Goal: Contribute content: Add original content to the website for others to see

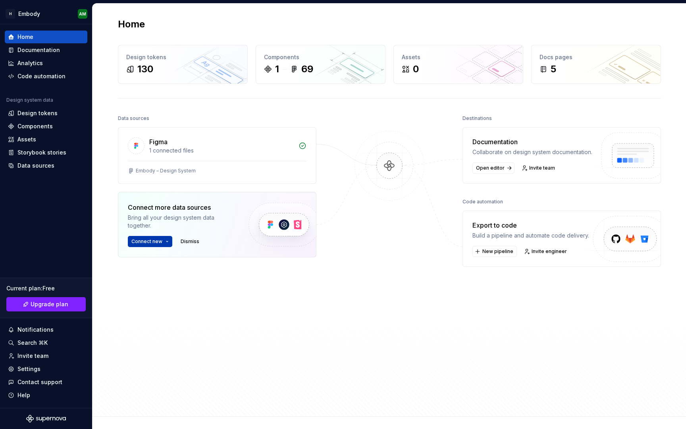
click at [166, 241] on html "H Embody AM Home Documentation Analytics Code automation Design system data Des…" at bounding box center [343, 214] width 686 height 429
click at [166, 240] on html "H Embody AM Home Documentation Analytics Code automation Design system data Des…" at bounding box center [343, 214] width 686 height 429
click at [54, 129] on div "Components" at bounding box center [46, 126] width 76 height 8
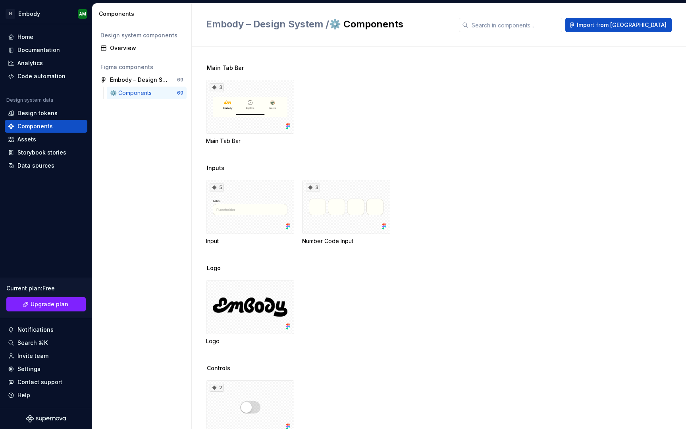
scroll to position [1090, 0]
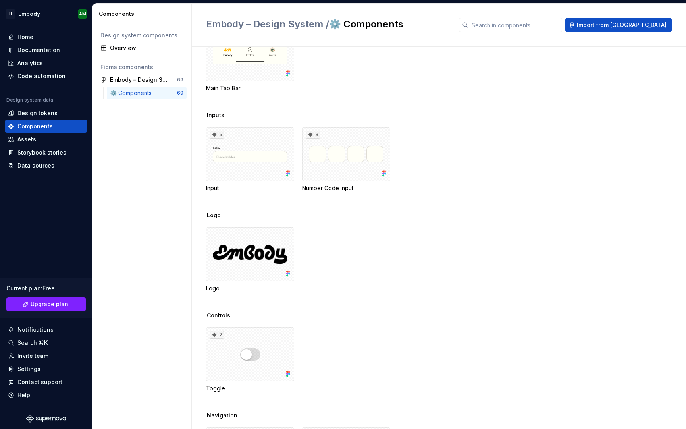
click at [172, 280] on div "Design system components Overview Figma components Embody – Design System 69 ⚙️…" at bounding box center [142, 226] width 99 height 405
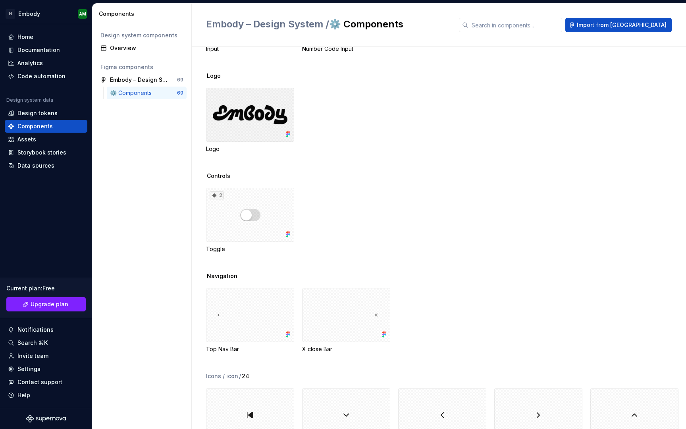
scroll to position [1327, 0]
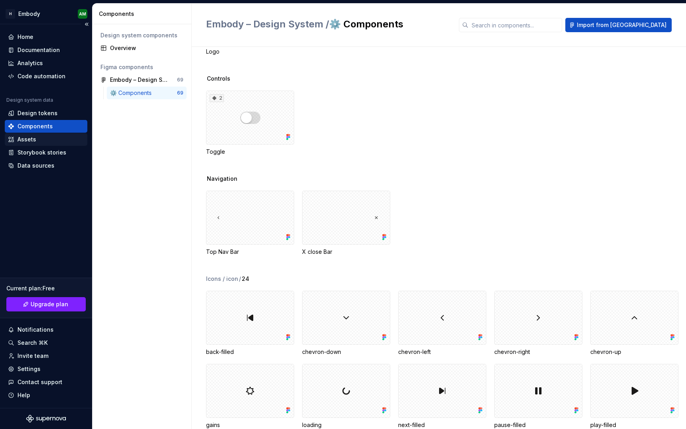
click at [55, 137] on div "Assets" at bounding box center [46, 139] width 76 height 8
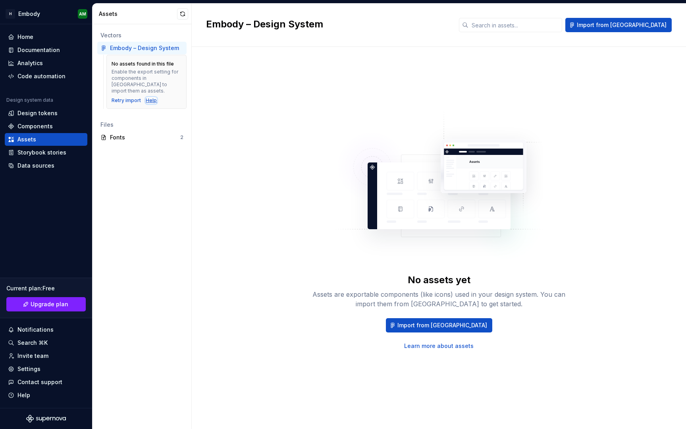
click at [149, 97] on div "Help" at bounding box center [151, 100] width 11 height 6
click at [52, 118] on div "Design tokens" at bounding box center [46, 113] width 83 height 13
click at [52, 128] on div "Components" at bounding box center [46, 126] width 76 height 8
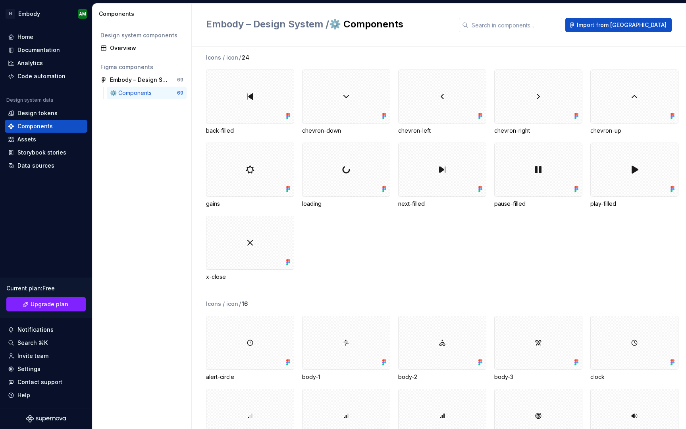
scroll to position [1549, 0]
click at [255, 94] on div at bounding box center [250, 96] width 88 height 54
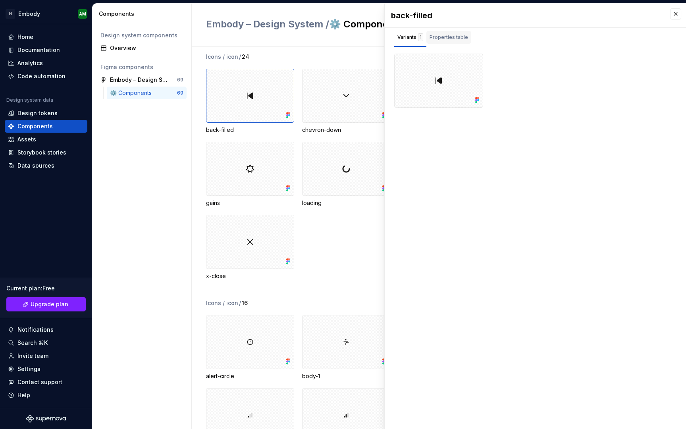
click at [449, 28] on button "Properties table" at bounding box center [448, 37] width 45 height 19
click at [415, 39] on div "Variants 1" at bounding box center [410, 37] width 26 height 8
click at [126, 167] on div "Design system components Overview Figma components Embody – Design System 69 ⚙️…" at bounding box center [142, 226] width 99 height 405
click at [364, 57] on div "Icons / icon / 24" at bounding box center [446, 57] width 480 height 8
click at [679, 17] on button "button" at bounding box center [675, 13] width 11 height 11
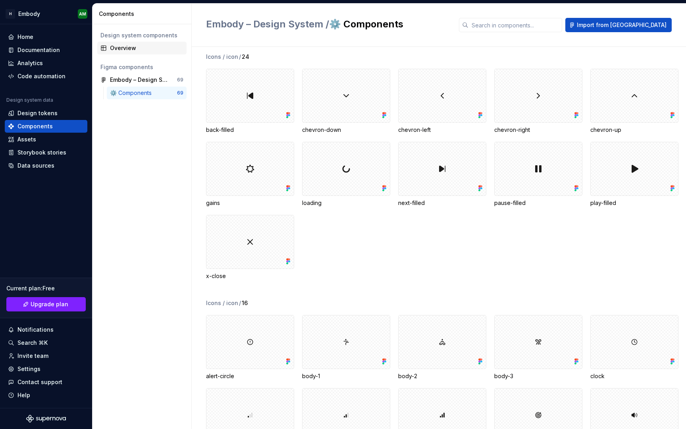
click at [113, 50] on div "Overview" at bounding box center [146, 48] width 73 height 8
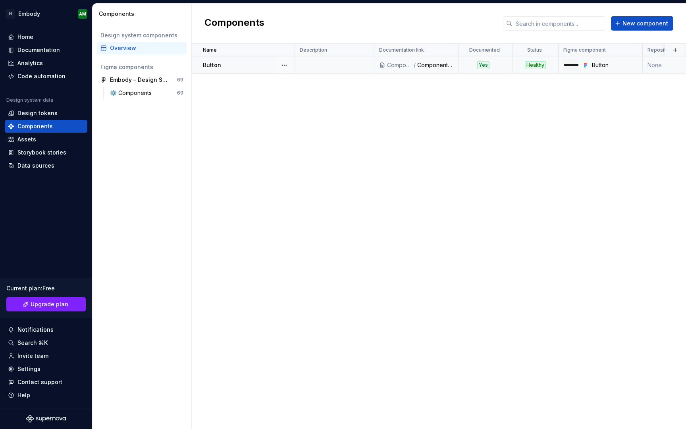
click at [311, 66] on td at bounding box center [334, 64] width 79 height 17
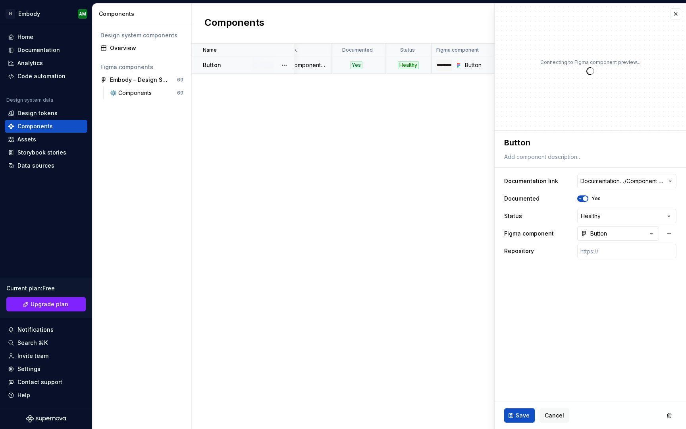
scroll to position [0, 127]
click at [313, 109] on div "Name Description Documentation link Documented Status Figma component Repositor…" at bounding box center [439, 236] width 494 height 385
click at [677, 15] on button "button" at bounding box center [675, 13] width 11 height 11
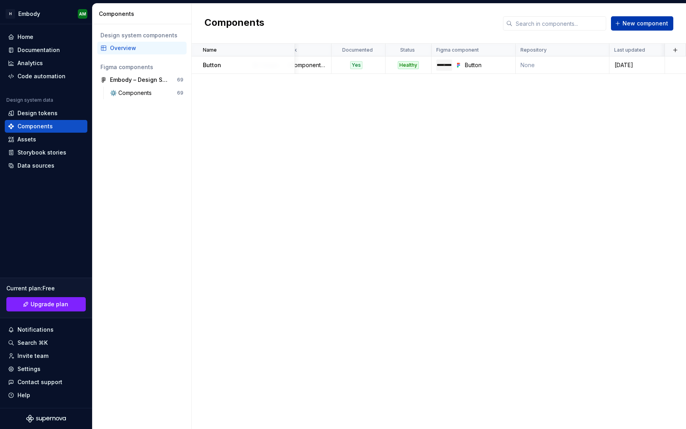
click at [637, 24] on span "New component" at bounding box center [646, 23] width 46 height 8
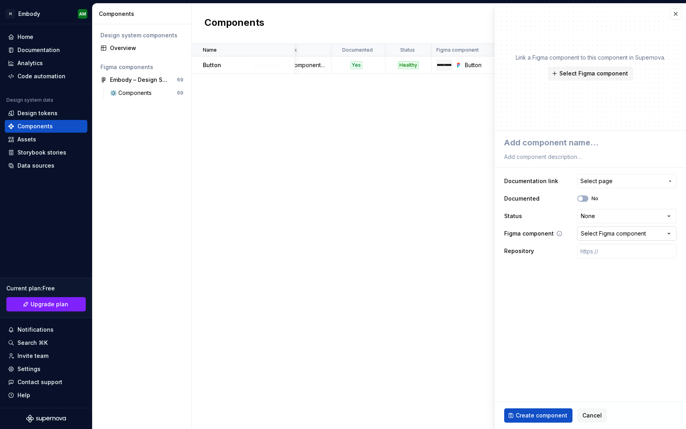
click at [601, 234] on div "Select Figma component" at bounding box center [613, 234] width 65 height 8
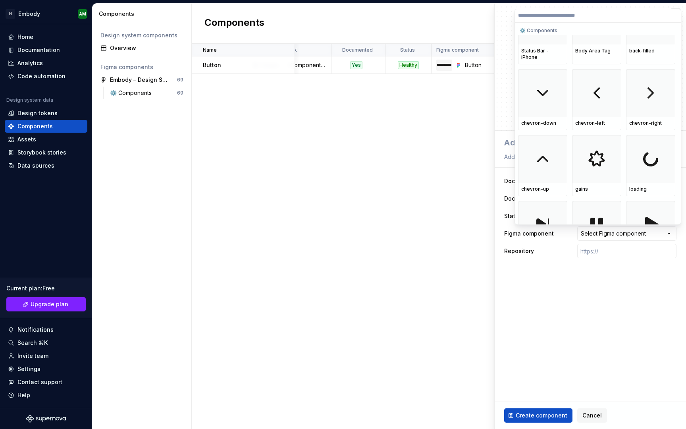
scroll to position [352, 0]
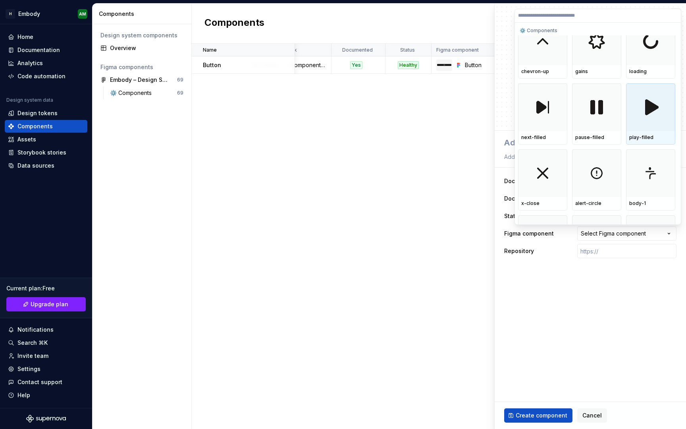
click at [647, 122] on div at bounding box center [650, 107] width 49 height 48
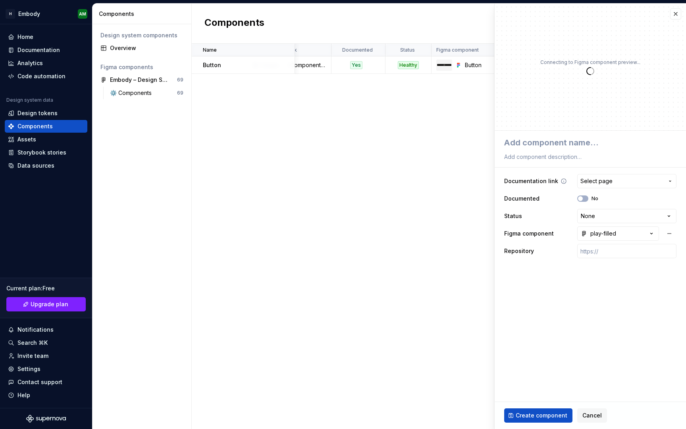
click at [623, 183] on span "Select page" at bounding box center [622, 181] width 83 height 8
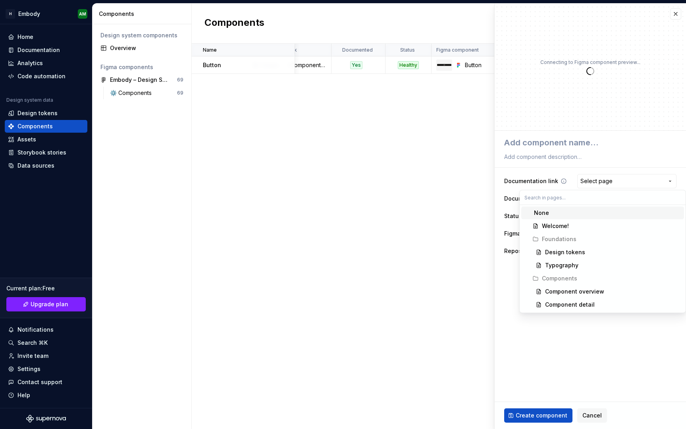
type textarea "*"
click at [623, 182] on html "**********" at bounding box center [343, 214] width 686 height 429
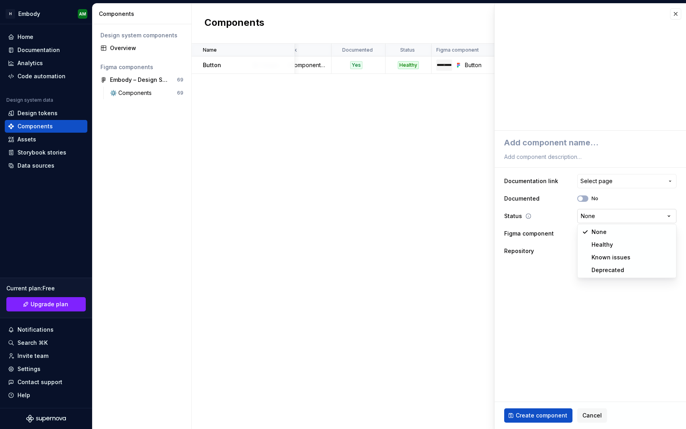
click at [618, 221] on html "**********" at bounding box center [343, 214] width 686 height 429
select select "**********"
click at [532, 415] on span "Create component" at bounding box center [542, 415] width 52 height 8
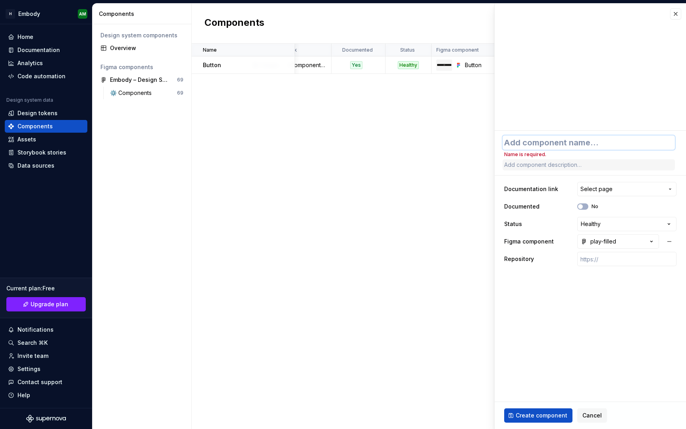
type textarea "*"
type textarea "З"
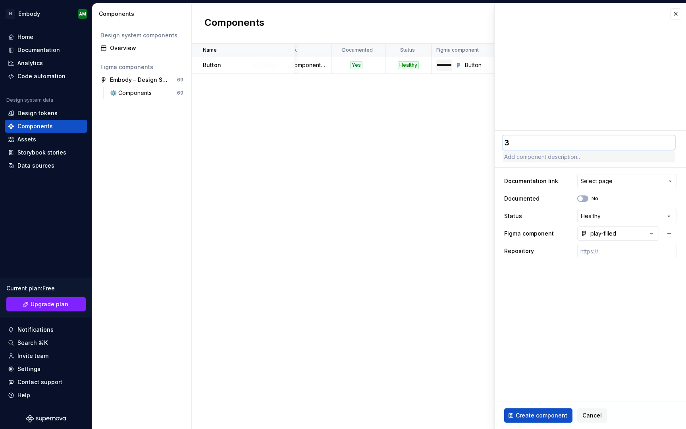
type textarea "*"
type textarea "Зд"
type textarea "*"
type textarea "З"
type textarea "*"
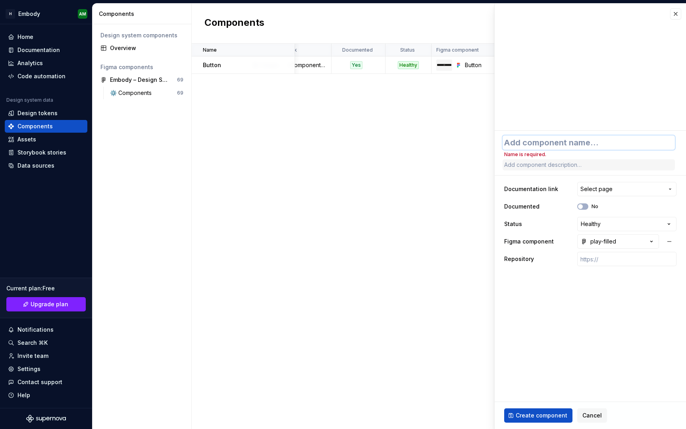
type textarea "*"
type textarea "P"
type textarea "*"
type textarea "Pl"
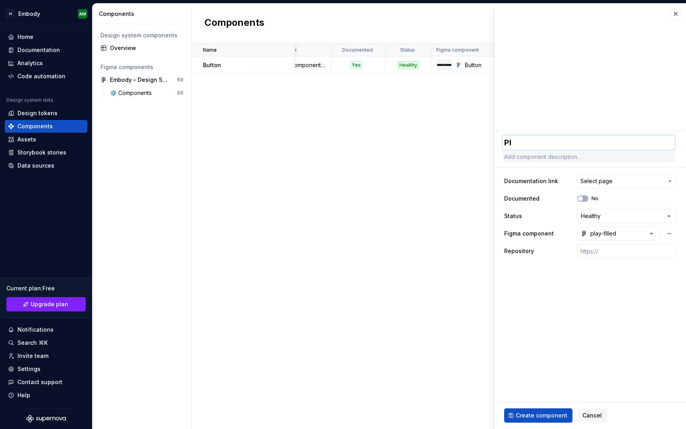
type textarea "*"
type textarea "Pla"
type textarea "*"
type textarea "Play"
type textarea "*"
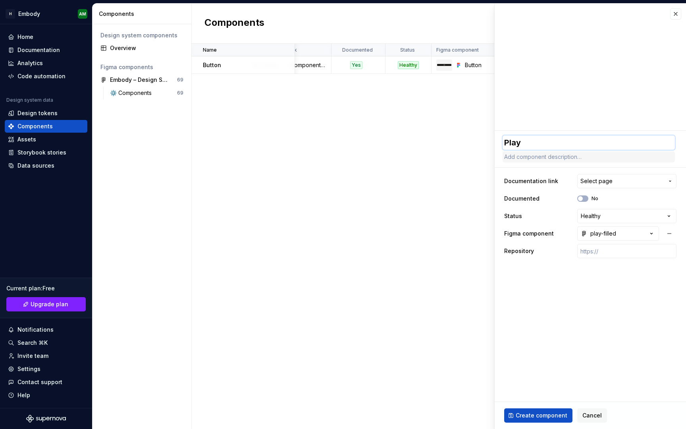
type textarea "PlayI"
type textarea "*"
type textarea "PlayIc"
type textarea "*"
type textarea "PlayIco"
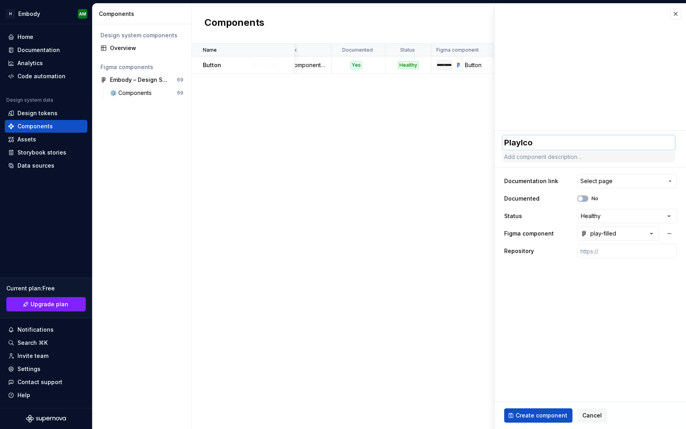
type textarea "*"
type textarea "PlayIcon"
type textarea "*"
type textarea "PlayIcon"
click at [522, 417] on span "Create component" at bounding box center [542, 415] width 52 height 8
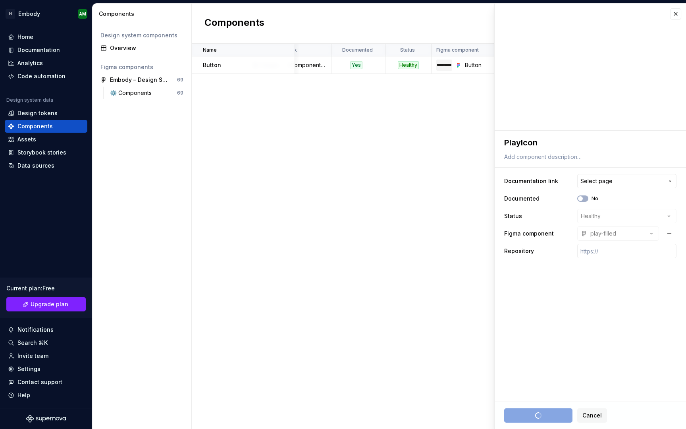
type textarea "*"
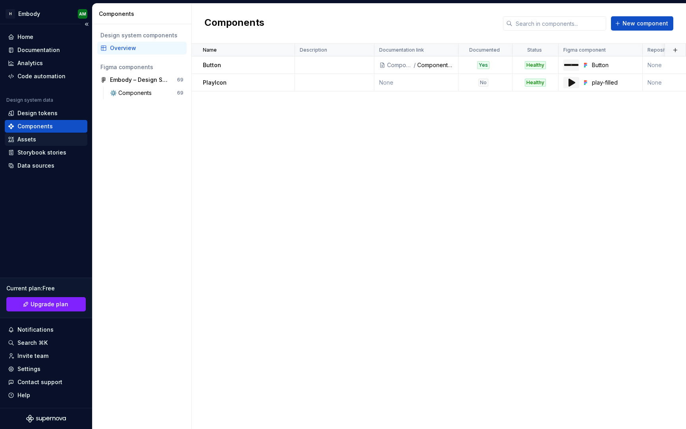
click at [60, 144] on div "Assets" at bounding box center [46, 139] width 83 height 13
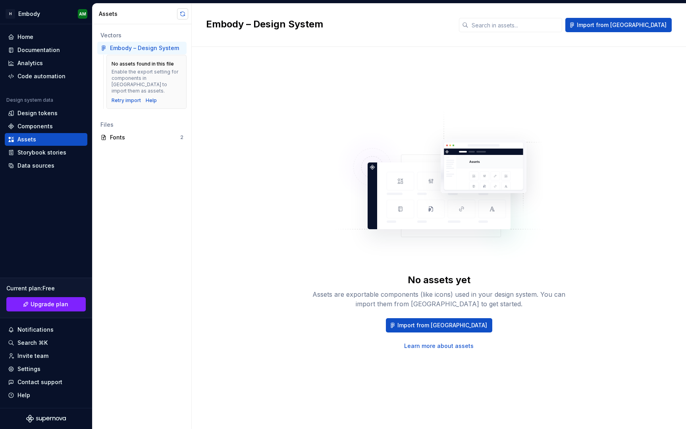
click at [182, 14] on button "button" at bounding box center [182, 13] width 11 height 11
click at [52, 174] on div "Home Documentation Analytics Code automation Design system data Design tokens C…" at bounding box center [46, 216] width 92 height 384
click at [52, 168] on div "Data sources" at bounding box center [46, 166] width 76 height 8
